Goal: Task Accomplishment & Management: Complete application form

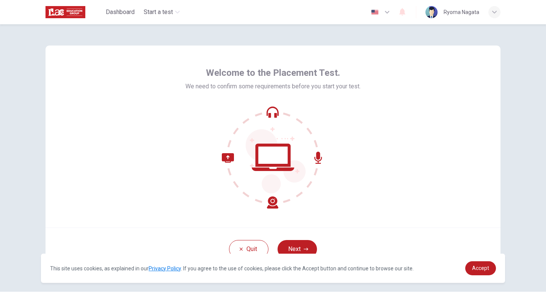
scroll to position [21, 0]
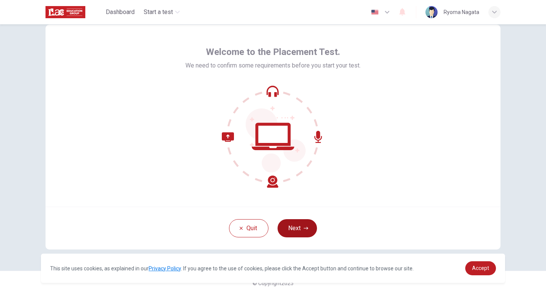
click at [305, 229] on icon "button" at bounding box center [306, 228] width 5 height 5
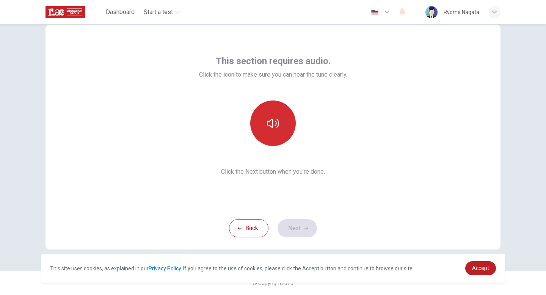
click at [280, 134] on button "button" at bounding box center [273, 124] width 46 height 46
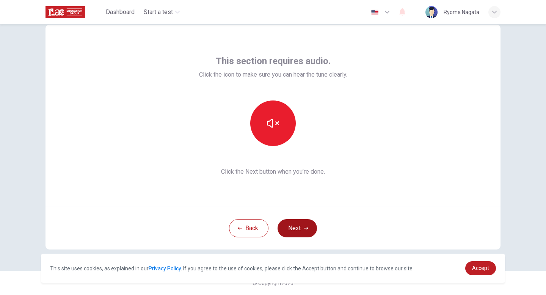
click at [298, 227] on button "Next" at bounding box center [297, 228] width 39 height 18
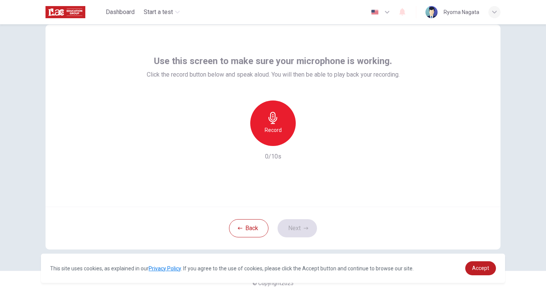
click at [279, 136] on div "Record" at bounding box center [273, 124] width 46 height 46
click at [279, 136] on div "Stop" at bounding box center [273, 124] width 46 height 46
click at [310, 139] on icon "button" at bounding box center [308, 140] width 8 height 8
click at [307, 235] on button "Next" at bounding box center [297, 228] width 39 height 18
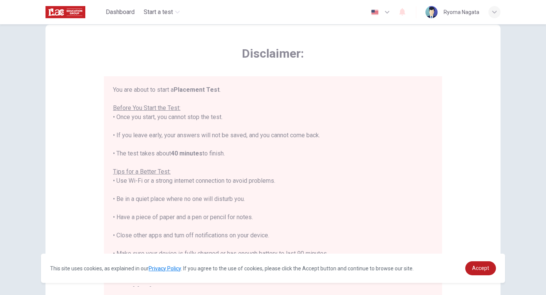
scroll to position [9, 0]
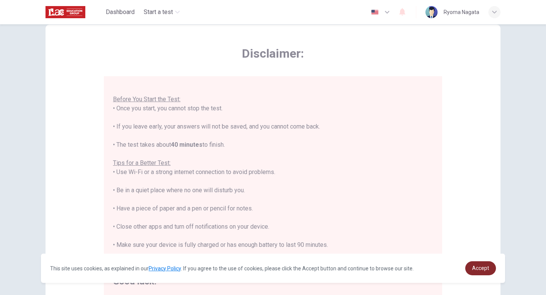
click at [480, 274] on link "Accept" at bounding box center [481, 268] width 31 height 14
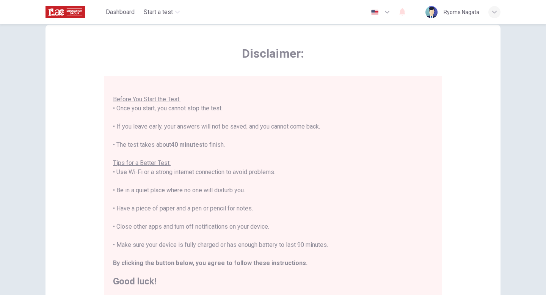
scroll to position [127, 0]
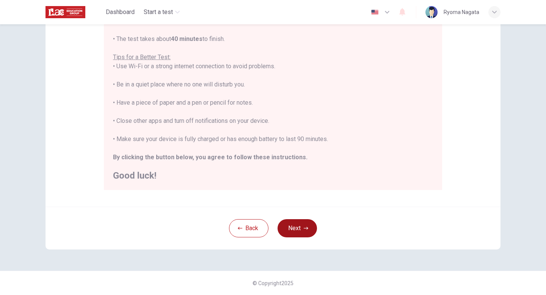
click at [298, 233] on button "Next" at bounding box center [297, 228] width 39 height 18
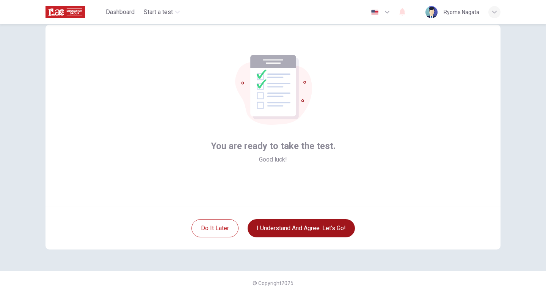
scroll to position [21, 0]
click at [298, 233] on button "I understand and agree. Let’s go!" at bounding box center [301, 228] width 107 height 18
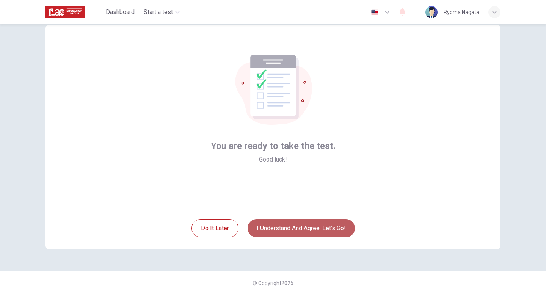
click at [317, 228] on button "I understand and agree. Let’s go!" at bounding box center [301, 228] width 107 height 18
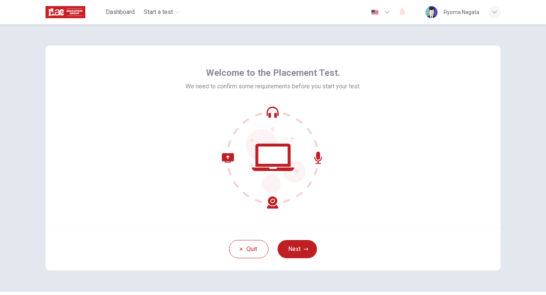
scroll to position [21, 0]
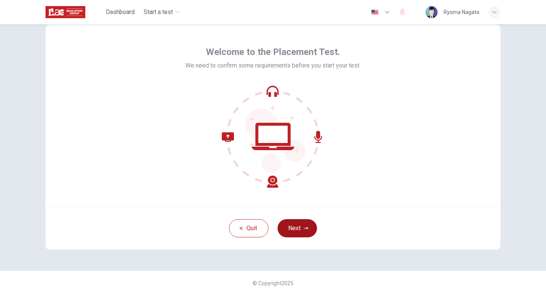
click at [307, 228] on icon "button" at bounding box center [306, 228] width 5 height 3
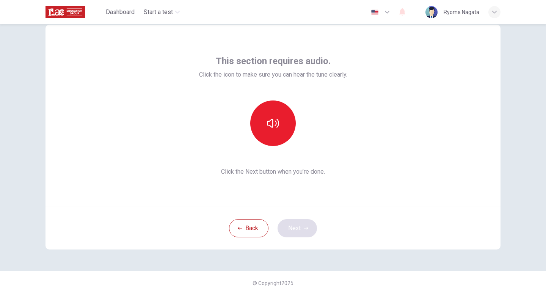
click at [307, 228] on div "Back Next" at bounding box center [273, 228] width 455 height 43
click at [284, 123] on button "button" at bounding box center [273, 124] width 46 height 46
click at [294, 227] on button "Next" at bounding box center [297, 228] width 39 height 18
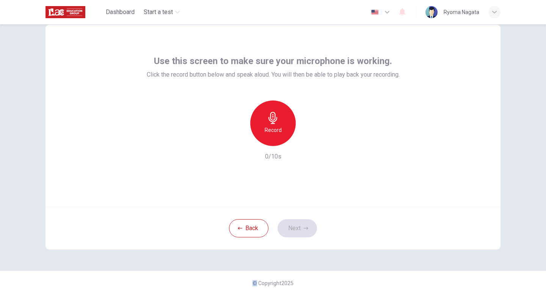
click at [283, 126] on div "Record" at bounding box center [273, 124] width 46 height 46
click at [283, 126] on div "Stop" at bounding box center [273, 124] width 46 height 46
click at [299, 235] on button "Next" at bounding box center [297, 228] width 39 height 18
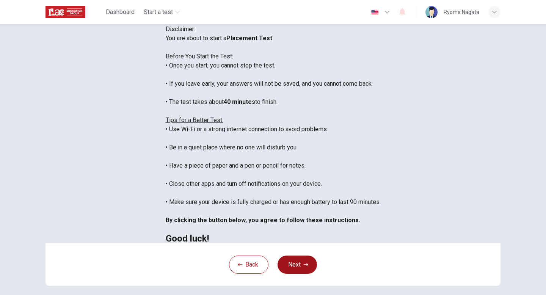
scroll to position [127, 0]
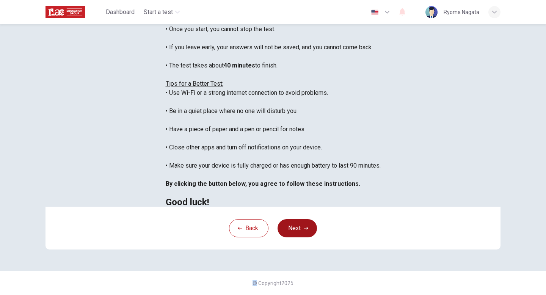
click at [305, 233] on button "Next" at bounding box center [297, 228] width 39 height 18
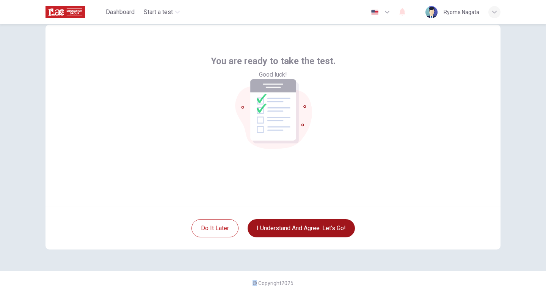
click at [305, 233] on button "I understand and agree. Let’s go!" at bounding box center [301, 228] width 107 height 18
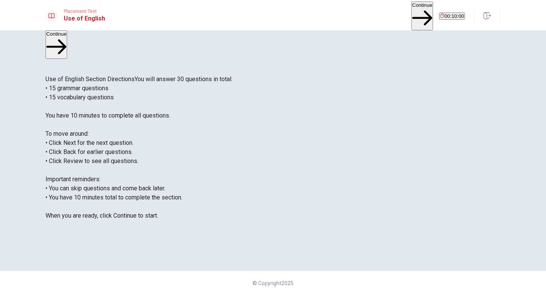
click at [412, 6] on button "Continue" at bounding box center [423, 16] width 22 height 28
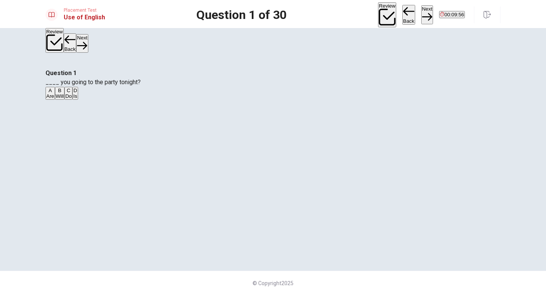
click at [54, 93] on div "A" at bounding box center [50, 91] width 8 height 6
click at [422, 18] on button "Next" at bounding box center [428, 14] width 12 height 19
click at [53, 93] on div "A" at bounding box center [49, 91] width 6 height 6
click at [63, 100] on button "B Are" at bounding box center [58, 93] width 9 height 13
click at [422, 6] on button "Next" at bounding box center [428, 14] width 12 height 19
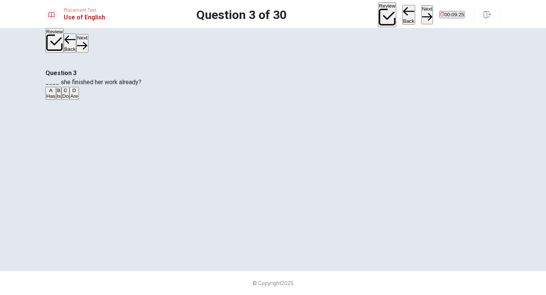
click at [61, 93] on div "B" at bounding box center [59, 91] width 4 height 6
click at [56, 100] on button "A Has" at bounding box center [51, 93] width 11 height 13
click at [422, 18] on button "Next" at bounding box center [428, 14] width 12 height 19
click at [70, 93] on div "C" at bounding box center [66, 91] width 8 height 6
click at [422, 12] on button "Next" at bounding box center [428, 14] width 12 height 19
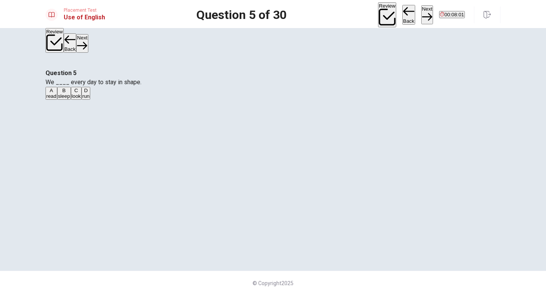
click at [90, 93] on div "D" at bounding box center [85, 91] width 7 height 6
click at [422, 15] on button "Next" at bounding box center [428, 14] width 12 height 19
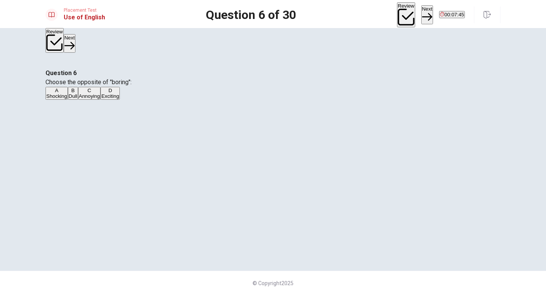
click at [120, 100] on button "D Exciting" at bounding box center [110, 93] width 19 height 13
click at [422, 18] on button "Next" at bounding box center [428, 14] width 12 height 19
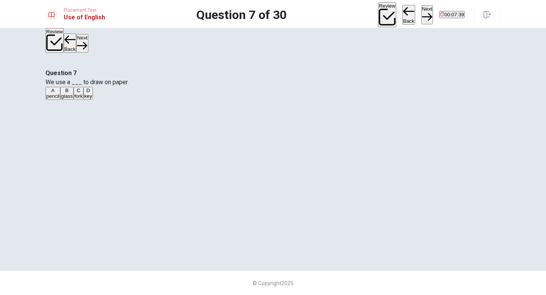
click at [60, 99] on span "pencil" at bounding box center [52, 96] width 13 height 6
click at [422, 16] on button "Next" at bounding box center [428, 14] width 12 height 19
click at [54, 93] on div "A" at bounding box center [50, 91] width 8 height 6
click at [422, 17] on button "Next" at bounding box center [428, 14] width 12 height 19
click at [58, 100] on button "A open" at bounding box center [52, 93] width 13 height 13
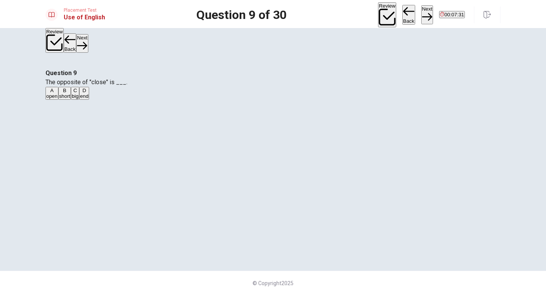
click at [422, 8] on button "Next" at bounding box center [428, 14] width 12 height 19
click at [64, 99] on span "washed" at bounding box center [54, 96] width 17 height 6
click at [422, 17] on button "Next" at bounding box center [428, 14] width 12 height 19
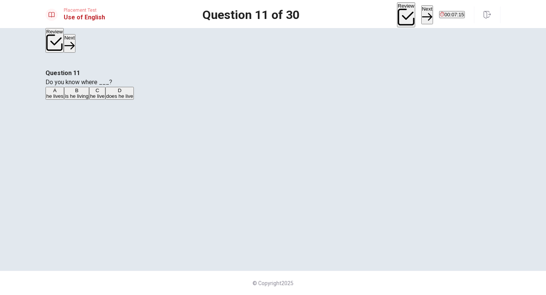
click at [63, 99] on span "he lives" at bounding box center [54, 96] width 17 height 6
click at [422, 18] on button "Next" at bounding box center [428, 14] width 12 height 19
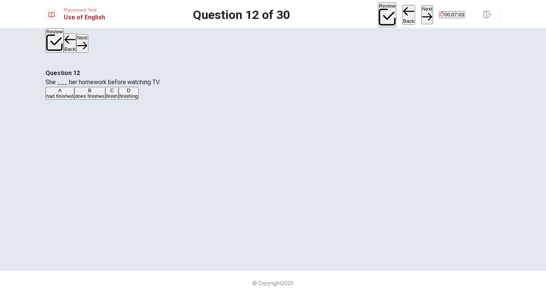
click at [74, 99] on span "had finished" at bounding box center [59, 96] width 27 height 6
click at [422, 8] on button "Next" at bounding box center [428, 14] width 12 height 19
click at [51, 100] on button "A at" at bounding box center [49, 93] width 6 height 13
click at [422, 13] on icon "button" at bounding box center [427, 17] width 10 height 10
click at [65, 100] on button "A will start" at bounding box center [56, 93] width 20 height 13
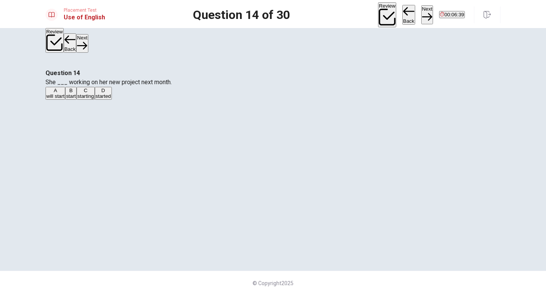
click at [422, 9] on button "Next" at bounding box center [428, 14] width 12 height 19
click at [87, 99] on span "Enlarge" at bounding box center [77, 96] width 17 height 6
click at [422, 16] on button "Next" at bounding box center [428, 14] width 12 height 19
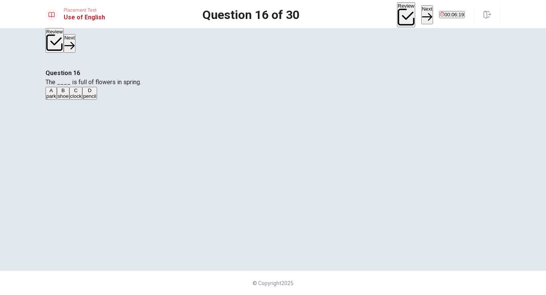
click at [56, 99] on span "park" at bounding box center [51, 96] width 10 height 6
click at [422, 19] on button "Next" at bounding box center [428, 14] width 12 height 19
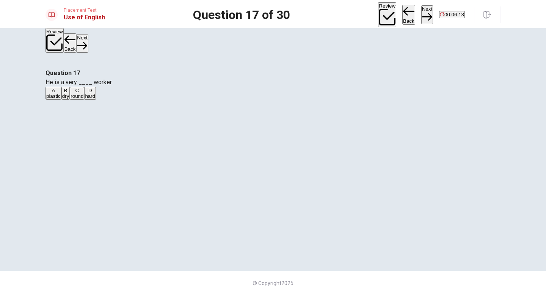
click at [95, 99] on span "hard" at bounding box center [90, 96] width 10 height 6
click at [422, 8] on button "Next" at bounding box center [428, 14] width 12 height 19
click at [60, 100] on button "A social" at bounding box center [53, 93] width 14 height 13
click at [422, 19] on button "Next" at bounding box center [428, 14] width 12 height 19
click at [98, 100] on button "C hardworking" at bounding box center [83, 93] width 29 height 13
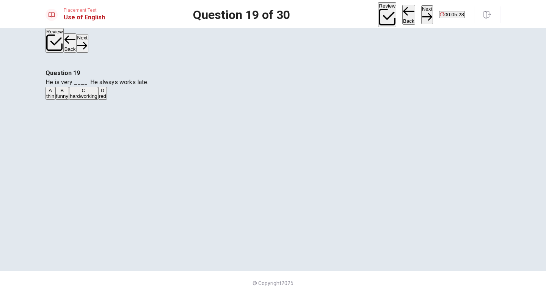
click at [422, 11] on button "Next" at bounding box center [428, 14] width 12 height 19
click at [83, 99] on span "sends" at bounding box center [77, 96] width 14 height 6
click at [422, 14] on button "Next" at bounding box center [428, 14] width 12 height 19
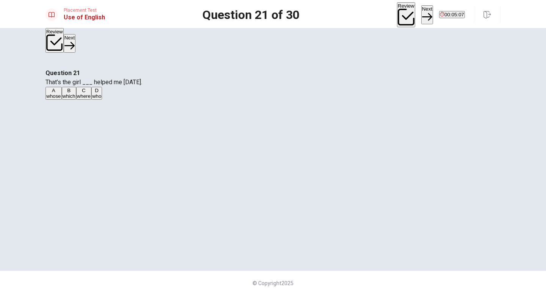
click at [237, 101] on div "Question 21 That’s the girl ___ helped me [DATE]. A whose B which C where D who" at bounding box center [273, 85] width 455 height 32
click at [102, 100] on button "D who" at bounding box center [96, 93] width 11 height 13
click at [422, 19] on button "Next" at bounding box center [428, 14] width 12 height 19
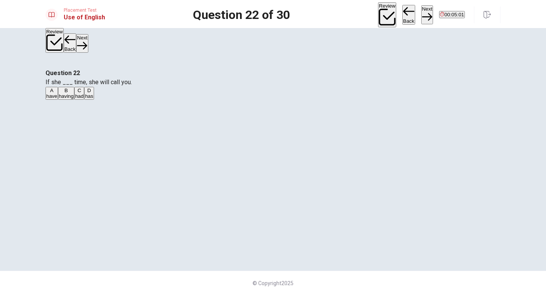
click at [84, 100] on button "C had" at bounding box center [79, 93] width 10 height 13
click at [422, 20] on button "Next" at bounding box center [428, 14] width 12 height 19
click at [88, 100] on button "B has worked" at bounding box center [73, 93] width 27 height 13
click at [117, 99] on span "have worked" at bounding box center [102, 96] width 29 height 6
click at [422, 12] on button "Next" at bounding box center [428, 14] width 12 height 19
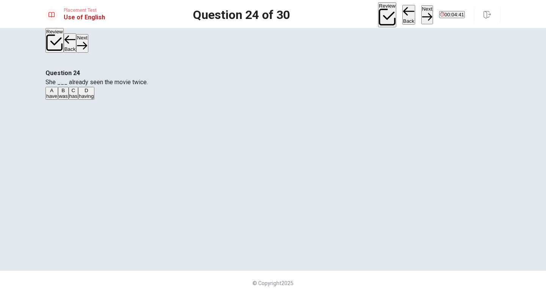
click at [78, 99] on span "has" at bounding box center [73, 96] width 8 height 6
click at [422, 12] on button "Next" at bounding box center [428, 14] width 12 height 19
click at [90, 99] on span "normal or expected" at bounding box center [67, 96] width 43 height 6
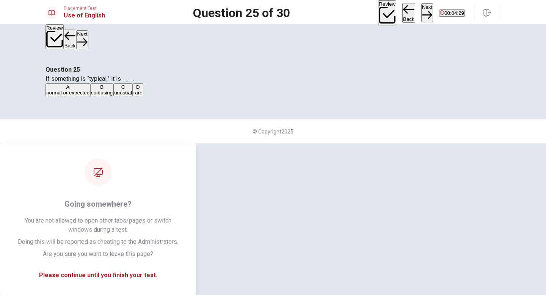
click at [422, 9] on button "Next" at bounding box center [428, 12] width 12 height 19
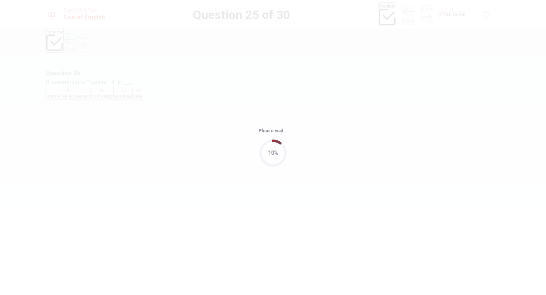
drag, startPoint x: 402, startPoint y: 9, endPoint x: 406, endPoint y: -46, distance: 55.9
click at [406, 0] on html "This site uses cookies, as explained in our Privacy Policy . If you agree to th…" at bounding box center [273, 147] width 546 height 295
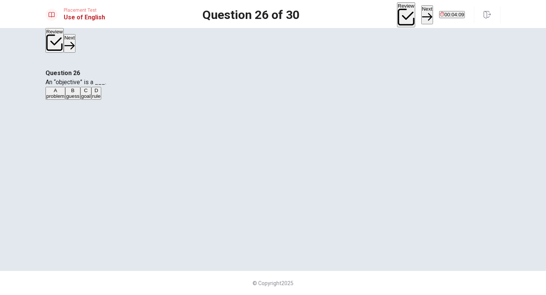
click at [91, 100] on button "C goal" at bounding box center [85, 93] width 11 height 13
click at [422, 12] on icon "button" at bounding box center [427, 17] width 10 height 10
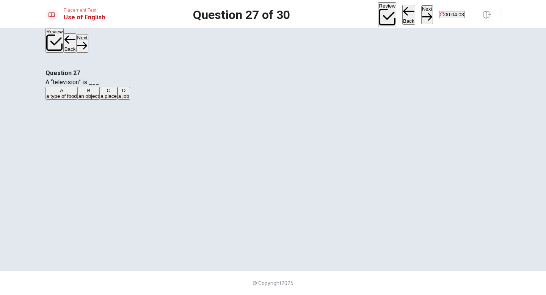
click at [100, 100] on button "B an object" at bounding box center [89, 93] width 22 height 13
click at [422, 13] on button "Next" at bounding box center [428, 14] width 12 height 19
click at [107, 100] on button "B a set of steps" at bounding box center [91, 93] width 31 height 13
click at [422, 14] on icon "button" at bounding box center [427, 17] width 10 height 10
click at [109, 100] on button "C a question" at bounding box center [96, 93] width 25 height 13
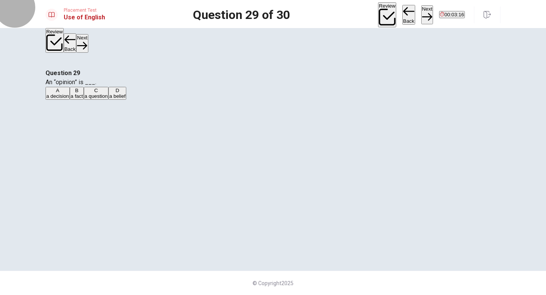
click at [422, 13] on button "Next" at bounding box center [428, 14] width 12 height 19
click at [73, 100] on button "B although" at bounding box center [62, 93] width 21 height 13
click at [422, 16] on button "Next" at bounding box center [428, 14] width 12 height 19
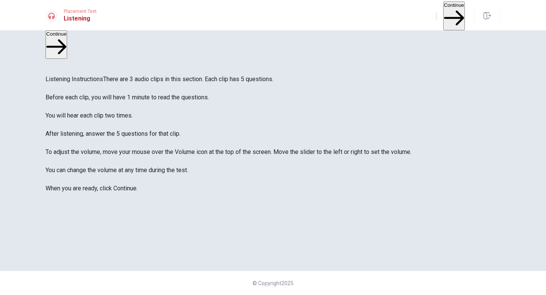
click at [446, 19] on button "Continue" at bounding box center [455, 16] width 22 height 28
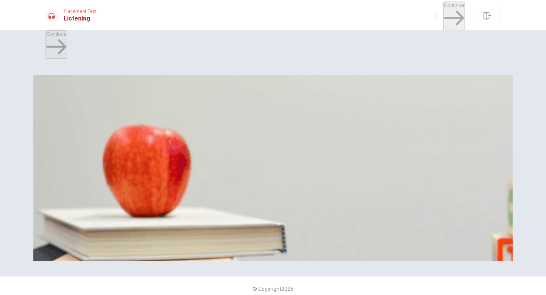
scroll to position [708, 0]
click at [172, 236] on span "A group project" at bounding box center [155, 239] width 34 height 6
click at [95, 115] on button "A Give the presentation" at bounding box center [71, 108] width 50 height 13
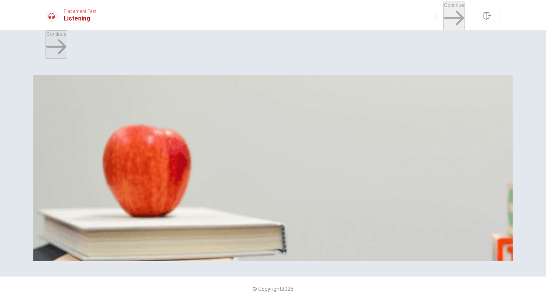
click at [95, 115] on button "A Give the presentation" at bounding box center [71, 108] width 50 height 13
drag, startPoint x: 135, startPoint y: 110, endPoint x: 116, endPoint y: 112, distance: 18.7
click at [116, 252] on div at bounding box center [273, 252] width 455 height 0
click at [110, 252] on div at bounding box center [273, 252] width 455 height 0
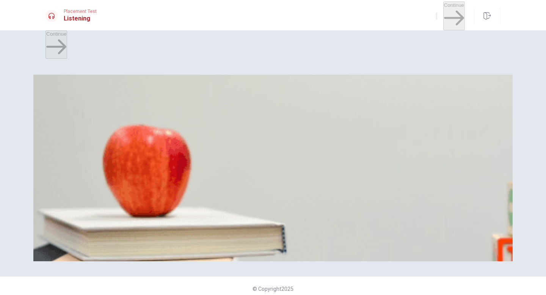
scroll to position [136, 0]
click at [168, 252] on div at bounding box center [273, 252] width 455 height 0
click at [76, 198] on button "A She is happy" at bounding box center [61, 204] width 31 height 13
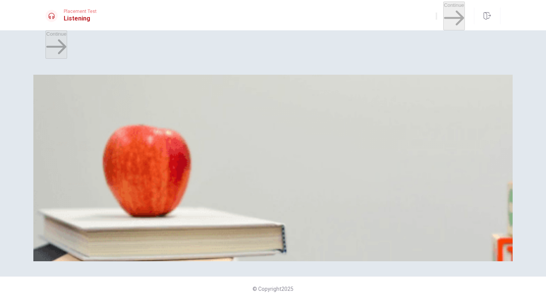
scroll to position [384, 0]
click at [89, 166] on button "A [PERSON_NAME]" at bounding box center [67, 172] width 43 height 13
click at [112, 134] on button "C Writing" at bounding box center [102, 140] width 17 height 13
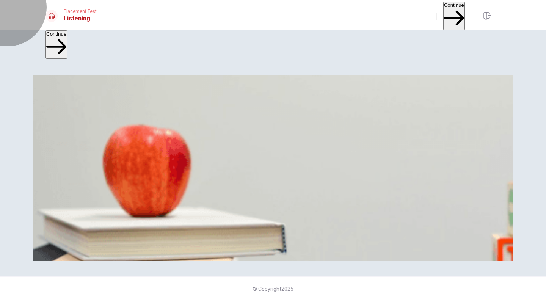
click at [444, 13] on button "Continue" at bounding box center [455, 16] width 22 height 28
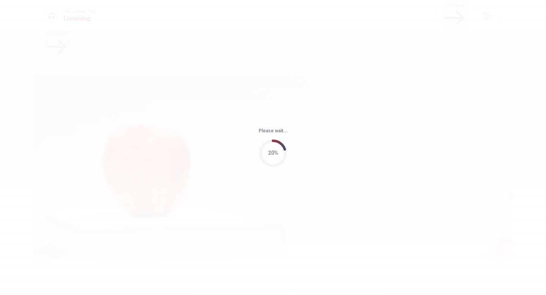
type input "89"
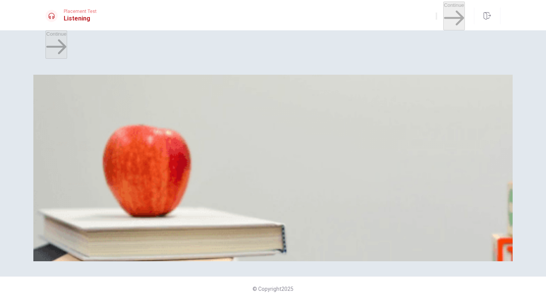
drag, startPoint x: 60, startPoint y: 110, endPoint x: 86, endPoint y: 107, distance: 26.0
click at [86, 252] on div at bounding box center [273, 252] width 455 height 0
click at [85, 110] on button "A Make a checklist" at bounding box center [65, 108] width 39 height 13
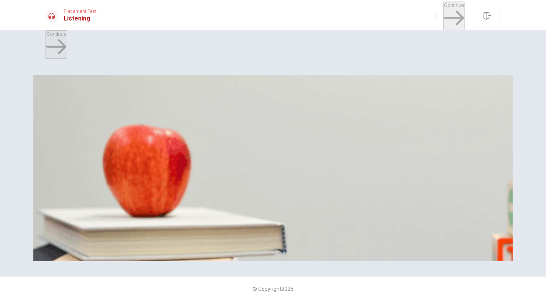
click at [137, 232] on button "C A road trip" at bounding box center [124, 236] width 25 height 13
click at [311, 230] on div "A A flight overseas B A hiking trip C A road trip D A business trip" at bounding box center [273, 237] width 455 height 14
click at [112, 230] on button "B A hiking trip" at bounding box center [98, 236] width 28 height 13
click at [137, 230] on button "C A road trip" at bounding box center [124, 236] width 25 height 13
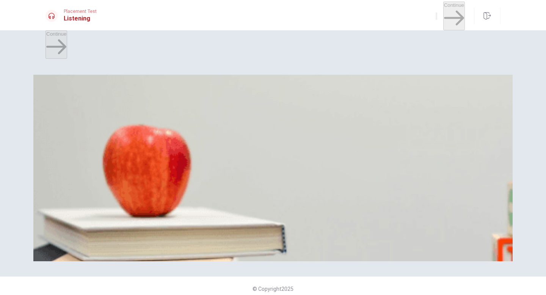
click at [154, 145] on button "C Ten to eleven hours" at bounding box center [132, 140] width 46 height 13
click at [104, 198] on button "A Because it’s peak season" at bounding box center [75, 204] width 59 height 13
click at [127, 178] on span "A scenic mountain route" at bounding box center [100, 175] width 54 height 6
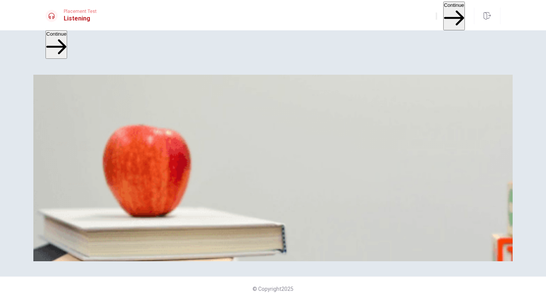
scroll to position [0, 0]
click at [445, 12] on button "Continue" at bounding box center [455, 16] width 22 height 28
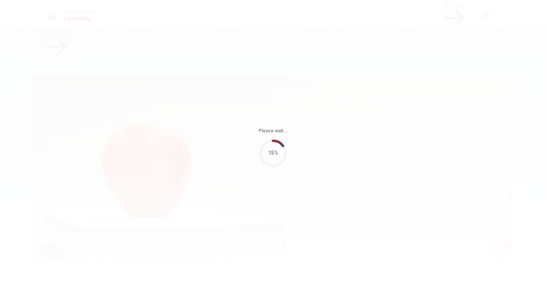
type input "66"
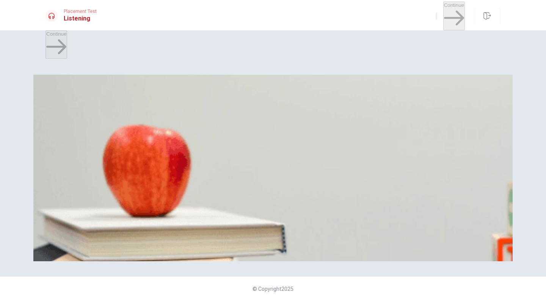
scroll to position [26, 0]
click at [98, 115] on button "C [DATE]" at bounding box center [88, 108] width 17 height 13
click at [142, 230] on button "A Unequal contribution from group members" at bounding box center [94, 236] width 96 height 13
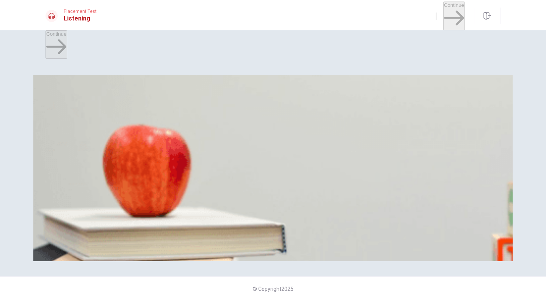
click at [312, 210] on button "D Creating a timeline with mini-deadlines" at bounding box center [268, 204] width 88 height 13
click at [293, 178] on span "He has outlined his section but hasn’t drafted it yet" at bounding box center [236, 175] width 113 height 6
click at [179, 146] on span "Combine them and review the structure" at bounding box center [135, 143] width 88 height 6
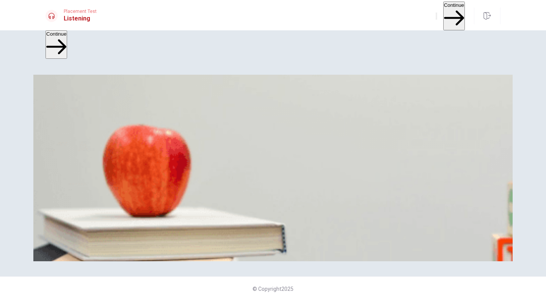
scroll to position [0, 0]
click at [444, 11] on button "Continue" at bounding box center [455, 16] width 22 height 28
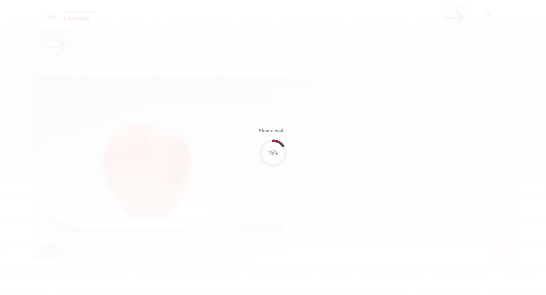
type input "70"
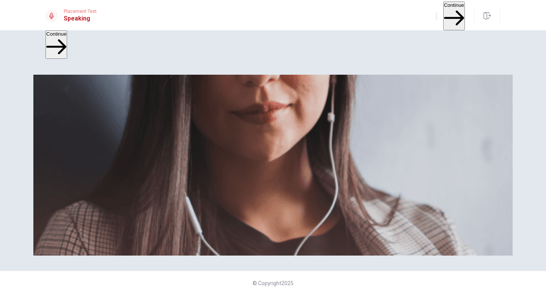
click at [444, 11] on button "Continue" at bounding box center [455, 16] width 22 height 28
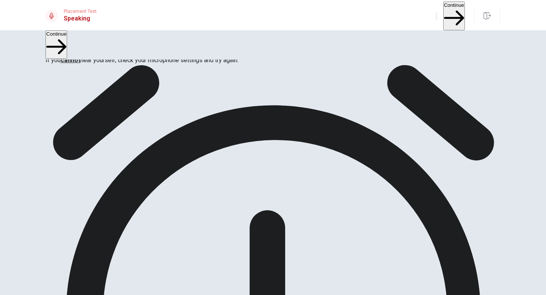
scroll to position [104, 0]
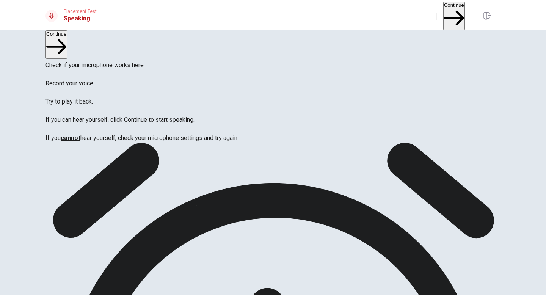
scroll to position [0, 0]
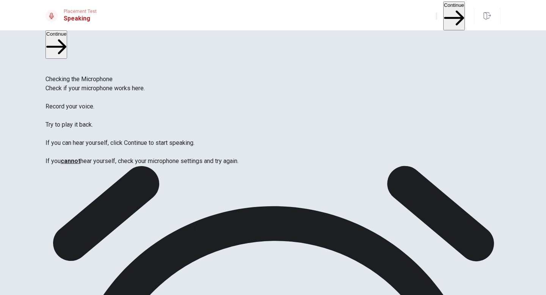
click at [444, 13] on button "Continue" at bounding box center [455, 16] width 22 height 28
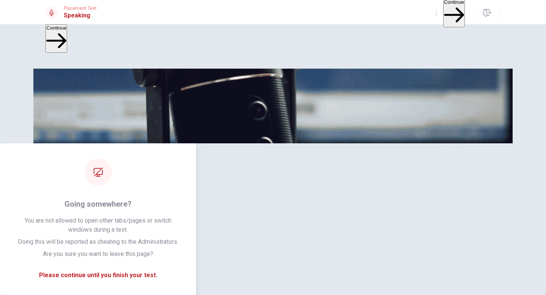
click at [444, 11] on button "Continue" at bounding box center [455, 12] width 22 height 28
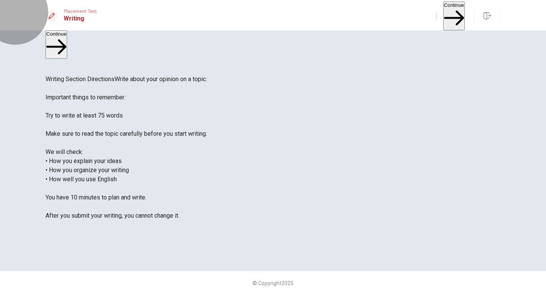
click at [444, 17] on button "Continue" at bounding box center [455, 16] width 22 height 28
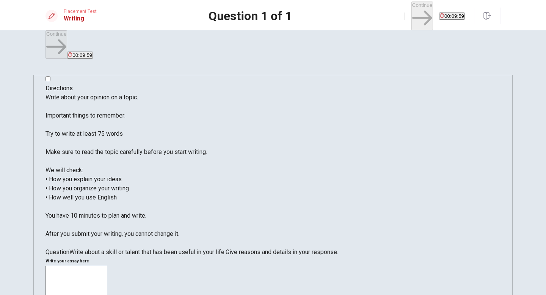
click at [167, 187] on span "Write about your opinion on a topic. Important things to remember: Try to write…" at bounding box center [127, 166] width 162 height 144
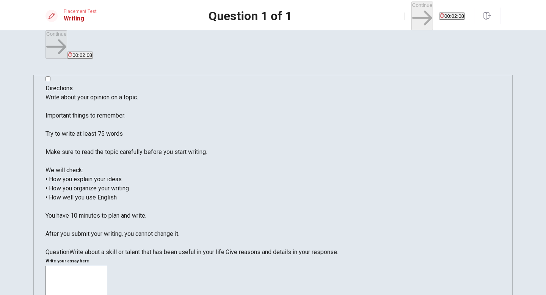
type textarea "ç"
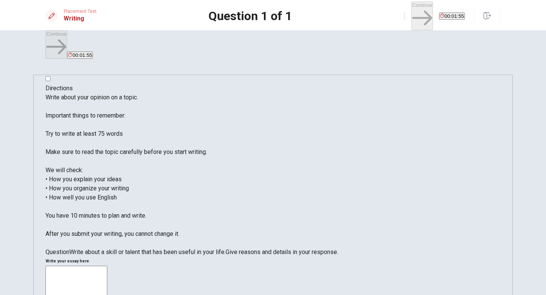
click at [291, 72] on span at bounding box center [291, 72] width 0 height 0
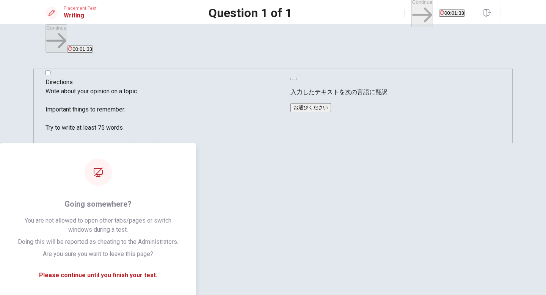
type textarea "I think my special skill is always being able to see myself from a bird's eye v…"
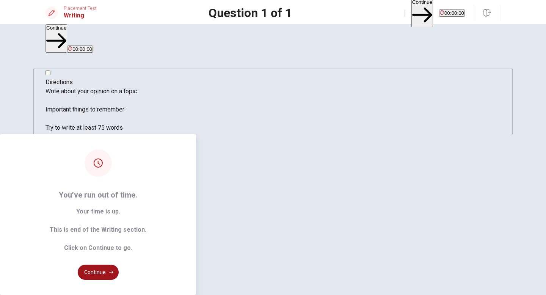
click at [119, 265] on button "Continue" at bounding box center [98, 272] width 41 height 15
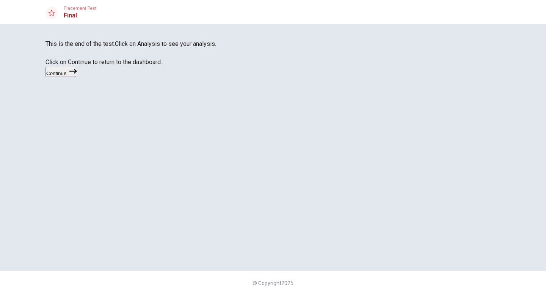
click at [76, 77] on button "Continue" at bounding box center [61, 72] width 31 height 10
